Goal: Information Seeking & Learning: Learn about a topic

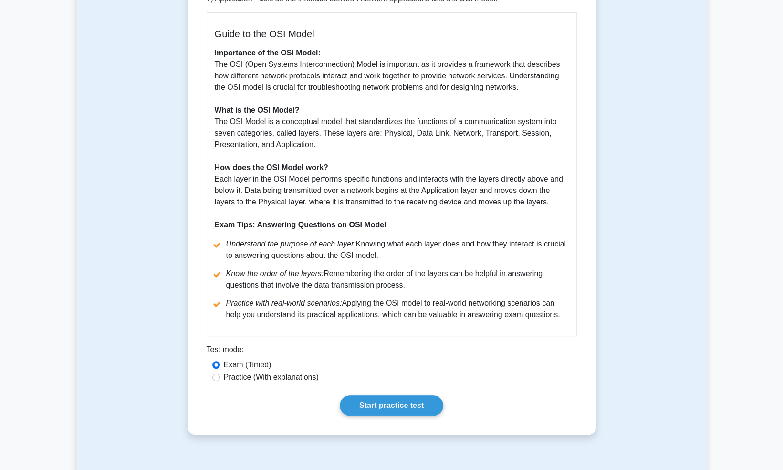
scroll to position [266, 0]
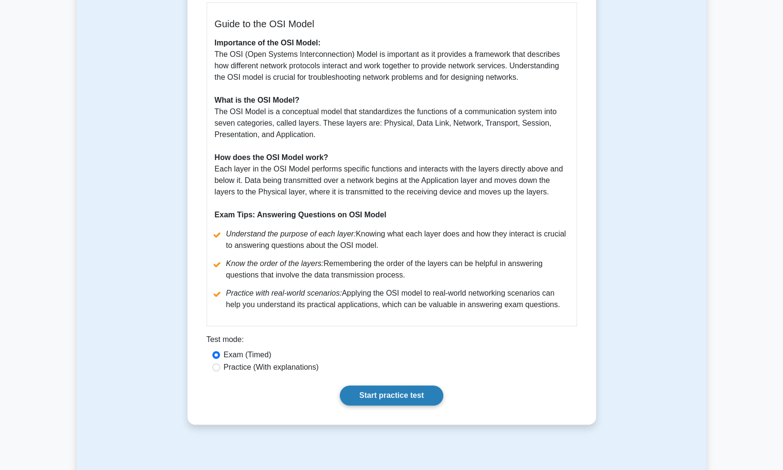
click at [399, 389] on link "Start practice test" at bounding box center [392, 395] width 104 height 20
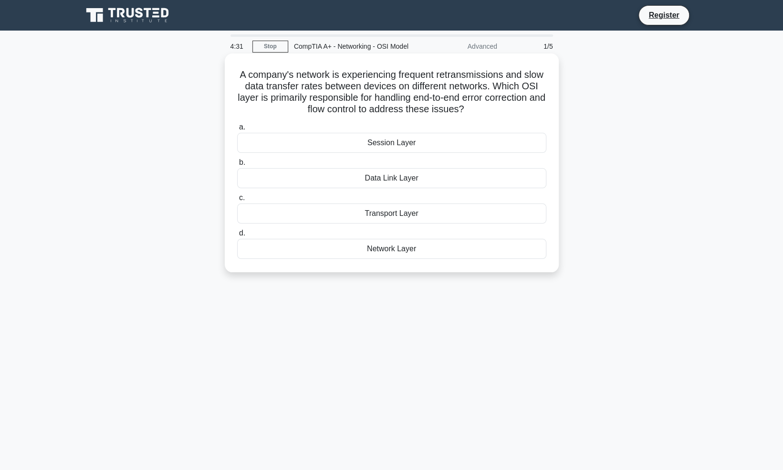
click at [383, 249] on div "Network Layer" at bounding box center [391, 249] width 309 height 20
click at [237, 236] on input "d. Network Layer" at bounding box center [237, 233] width 0 height 6
click at [399, 213] on div "Layer 6: Presentation" at bounding box center [391, 213] width 309 height 20
click at [237, 201] on input "c. Layer 6: Presentation" at bounding box center [237, 198] width 0 height 6
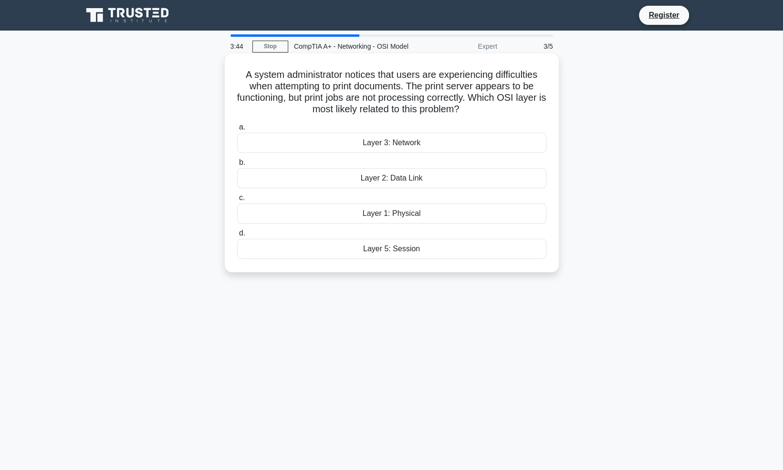
click at [403, 246] on div "Layer 5: Session" at bounding box center [391, 249] width 309 height 20
click at [237, 236] on input "d. Layer 5: Session" at bounding box center [237, 233] width 0 height 6
click at [398, 214] on div "Layer 3: Network" at bounding box center [391, 213] width 309 height 20
click at [237, 201] on input "c. Layer 3: Network" at bounding box center [237, 198] width 0 height 6
click at [397, 177] on div "Layer 4: Transport" at bounding box center [391, 178] width 309 height 20
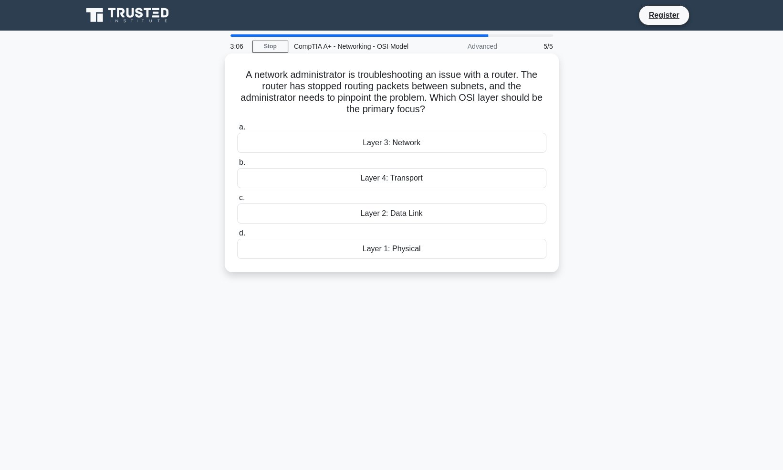
click at [237, 166] on input "b. Layer 4: Transport" at bounding box center [237, 162] width 0 height 6
